Goal: Task Accomplishment & Management: Manage account settings

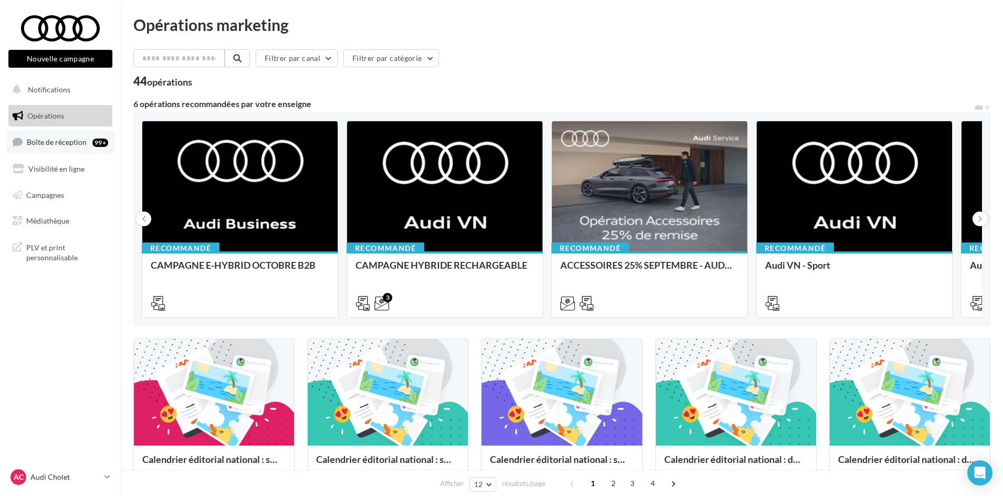
click at [44, 153] on link "Boîte de réception 99+" at bounding box center [60, 142] width 108 height 23
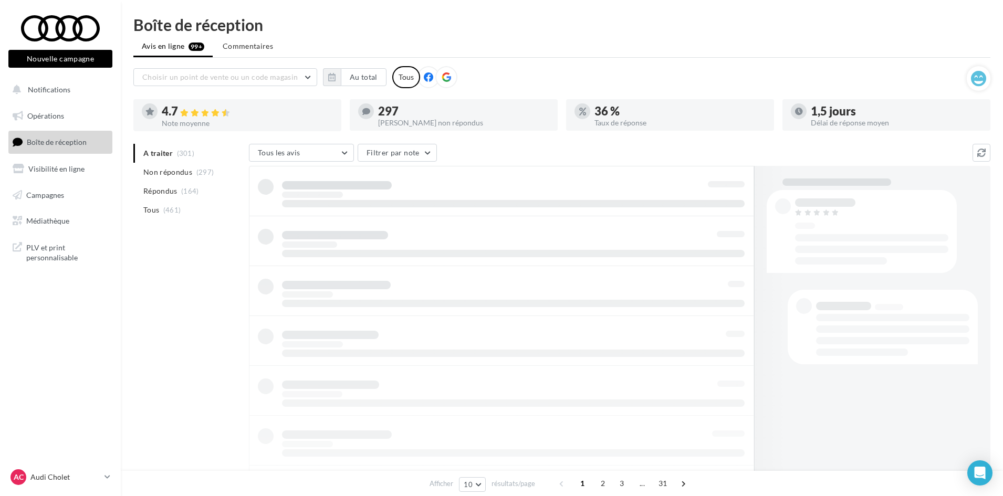
drag, startPoint x: 74, startPoint y: 477, endPoint x: 71, endPoint y: 464, distance: 12.8
click at [74, 476] on p "Audi Cholet" at bounding box center [65, 477] width 70 height 11
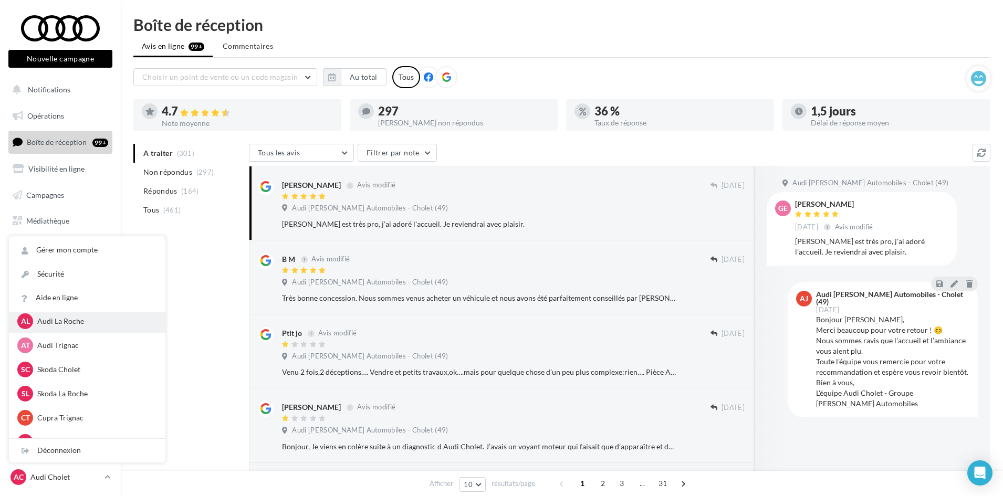
scroll to position [53, 0]
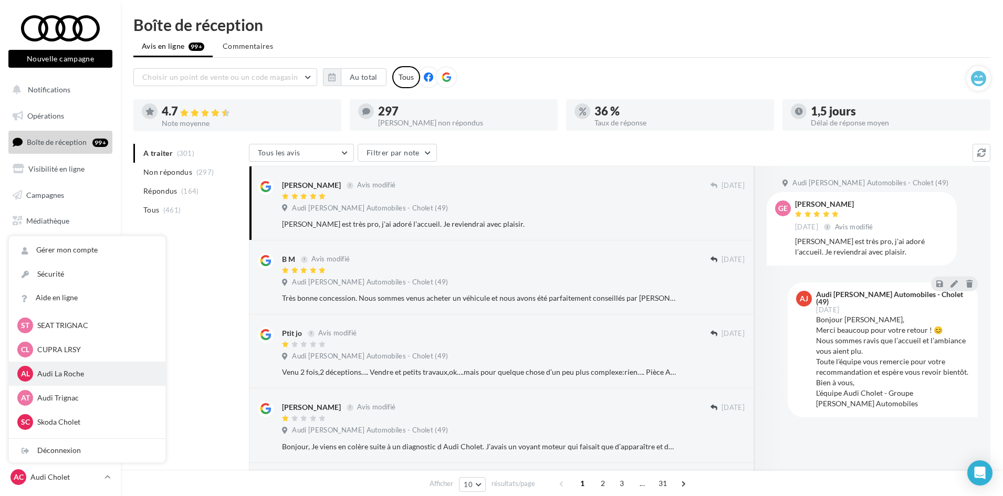
click at [55, 375] on p "Audi La Roche" at bounding box center [95, 374] width 116 height 11
